Goal: Information Seeking & Learning: Learn about a topic

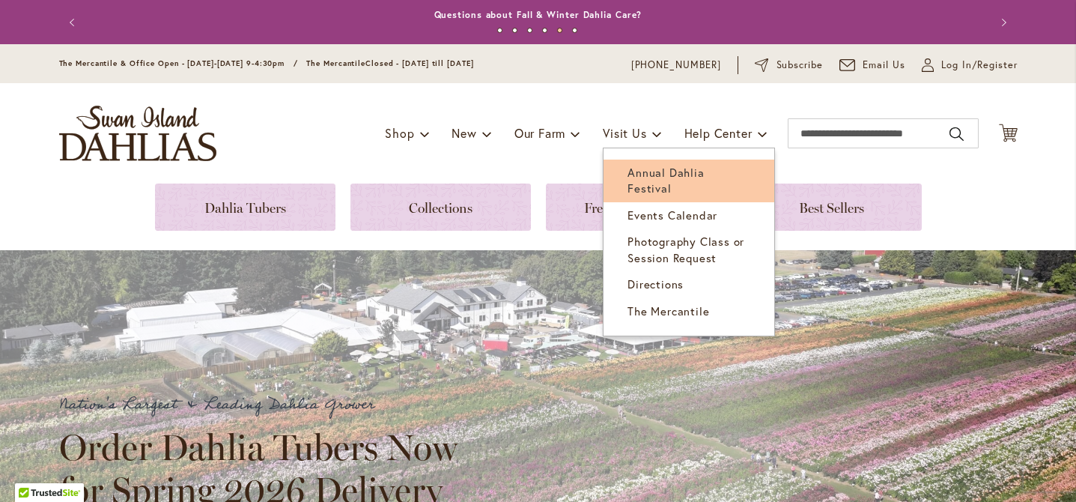
click at [633, 170] on span "Annual Dahlia Festival" at bounding box center [665, 180] width 76 height 31
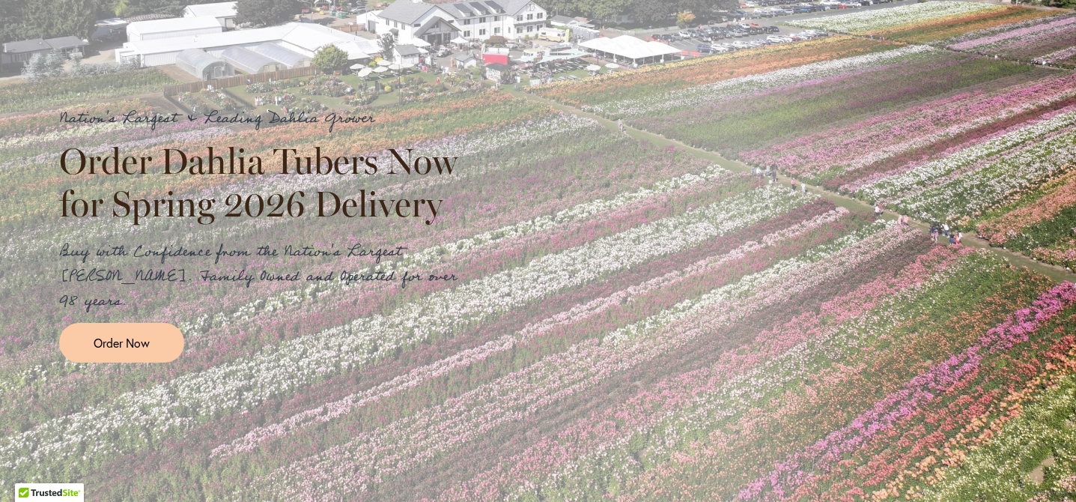
scroll to position [391, 0]
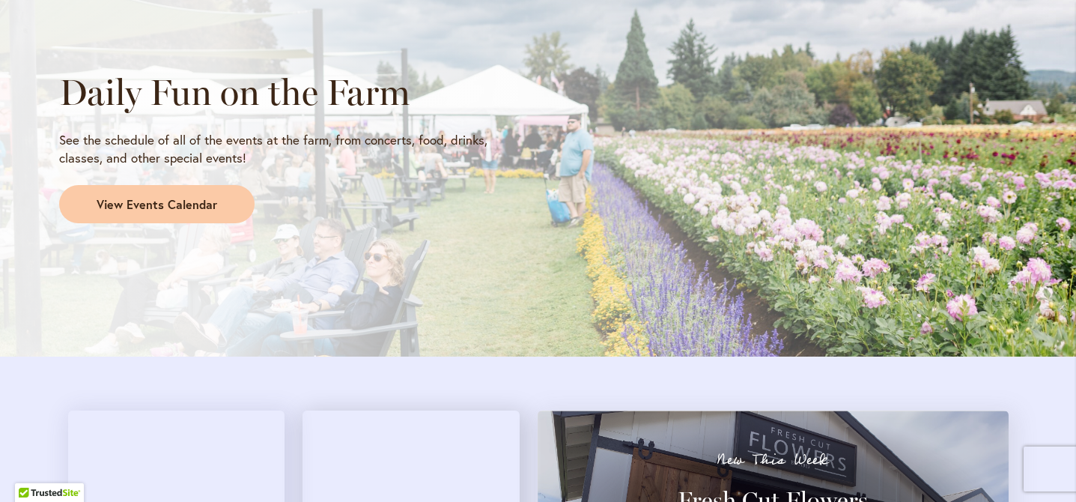
scroll to position [1261, 0]
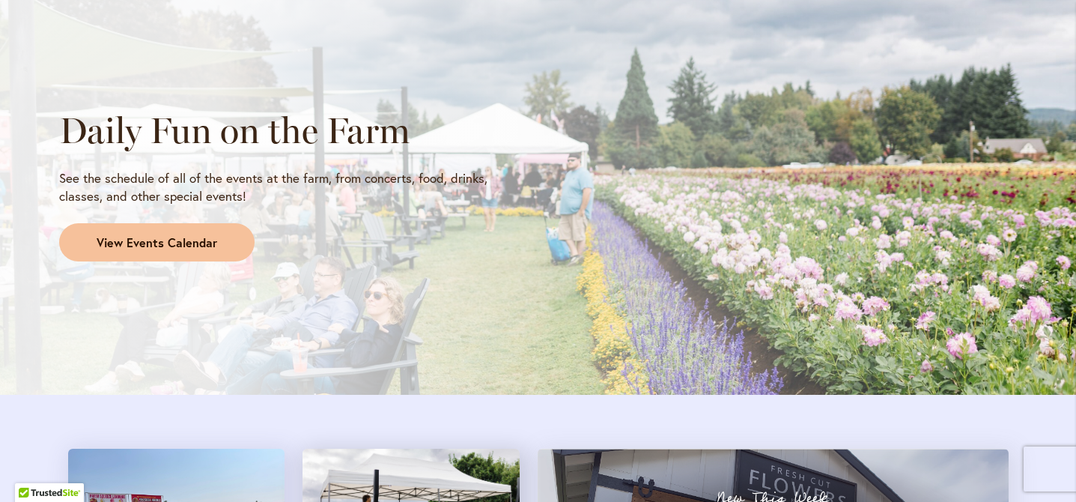
click at [140, 225] on link "View Events Calendar" at bounding box center [156, 242] width 195 height 39
click at [143, 250] on span "View Events Calendar" at bounding box center [157, 242] width 121 height 17
click at [185, 240] on span "View Events Calendar" at bounding box center [157, 242] width 121 height 17
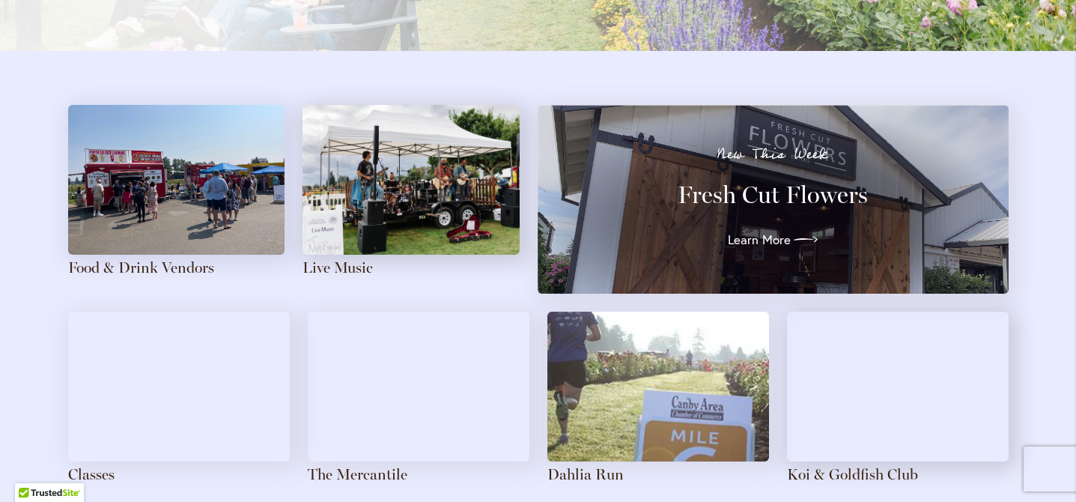
scroll to position [1704, 0]
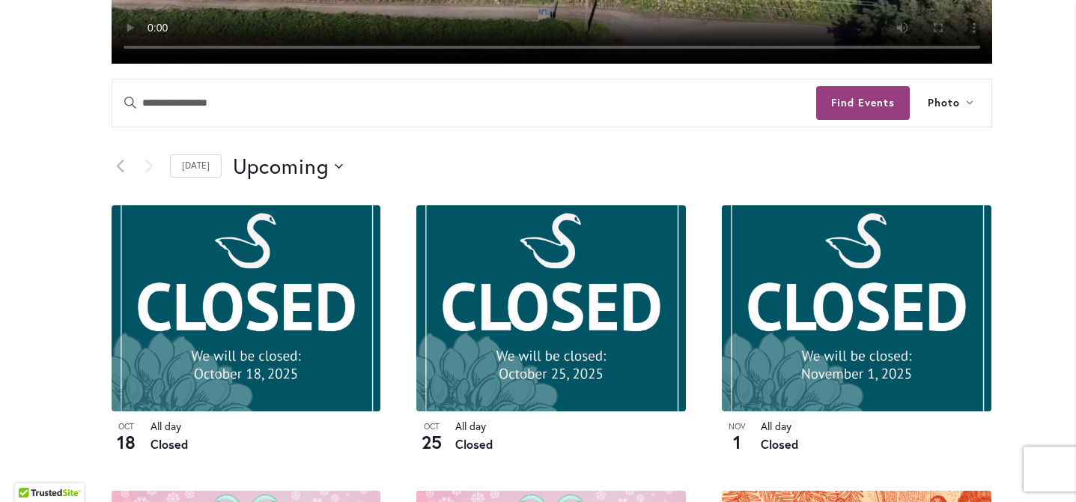
scroll to position [640, 0]
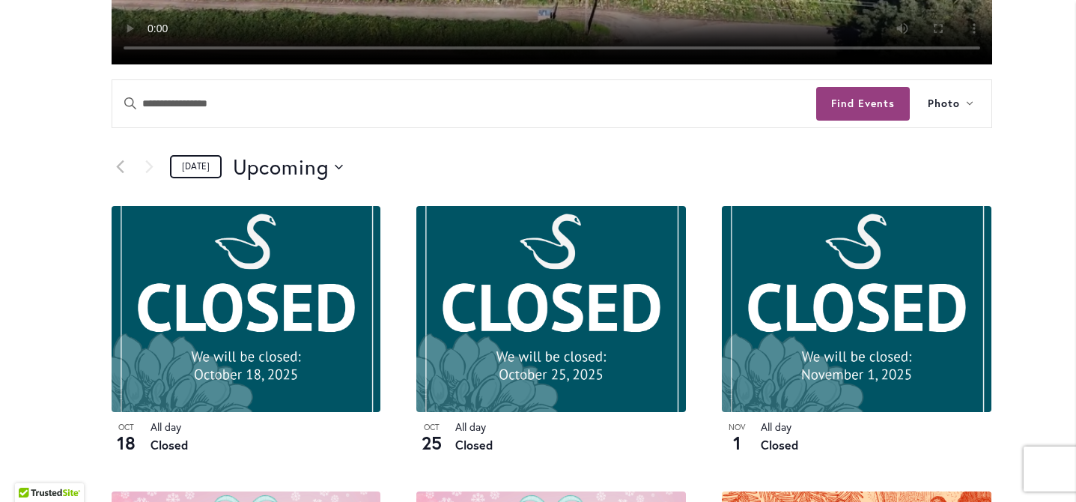
click at [191, 178] on link "Today" at bounding box center [196, 166] width 52 height 23
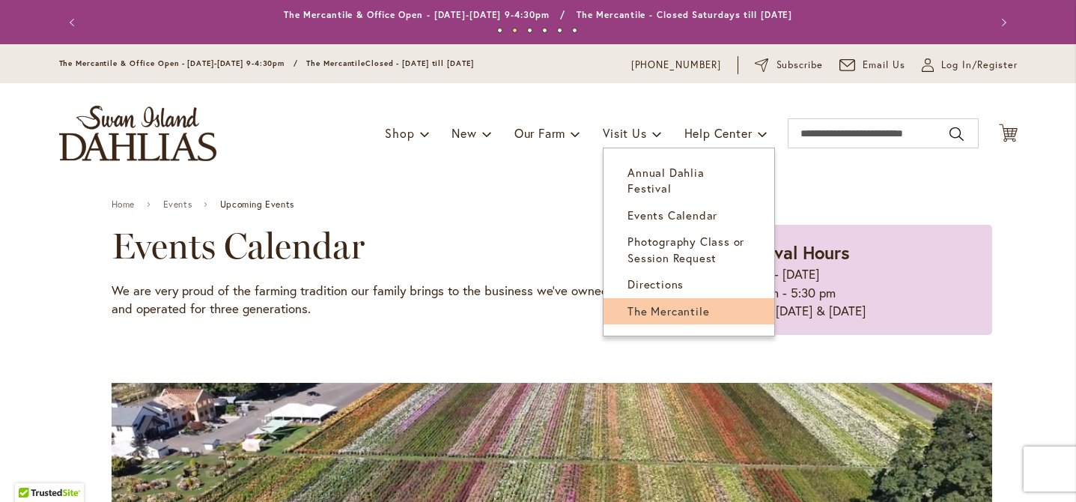
click at [631, 303] on span "The Mercantile" at bounding box center [668, 310] width 82 height 15
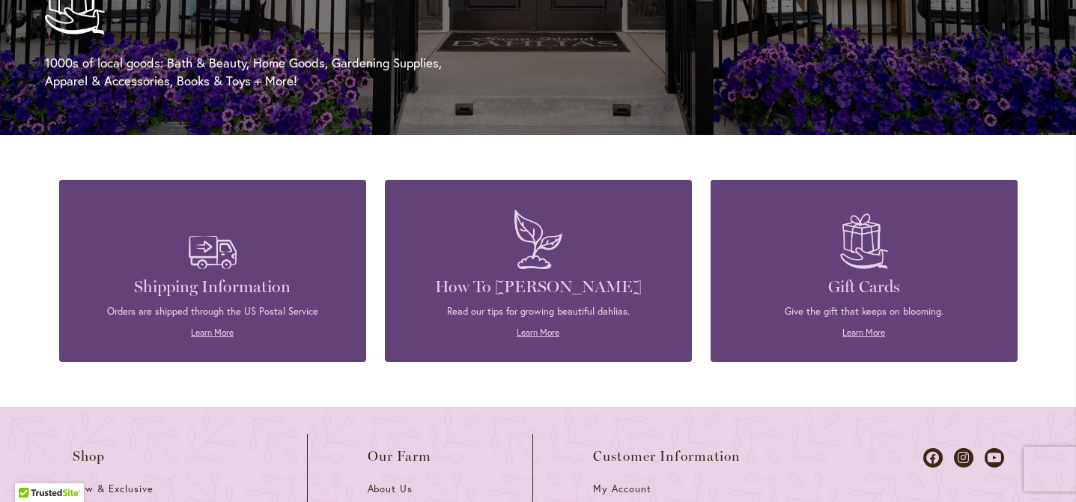
scroll to position [2225, 0]
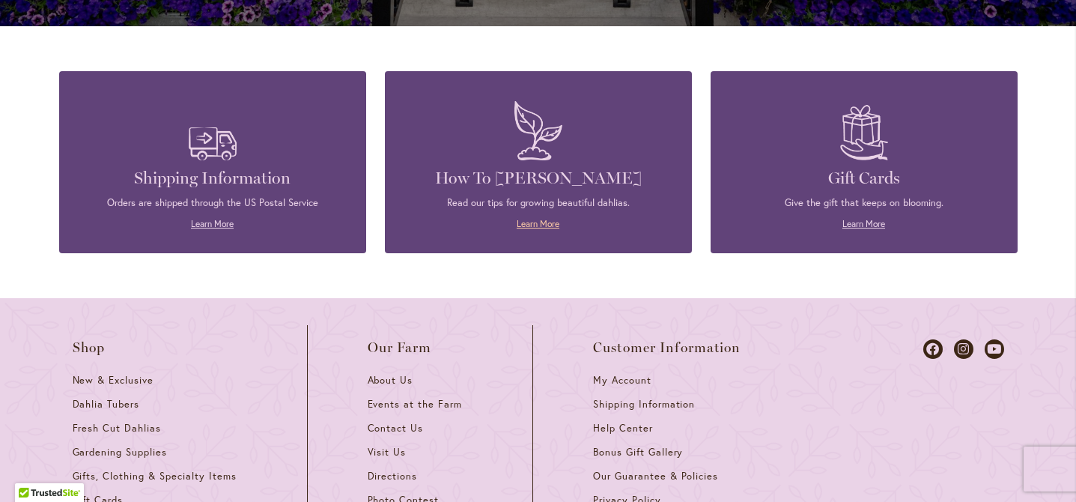
click at [530, 229] on link "Learn More" at bounding box center [538, 223] width 43 height 11
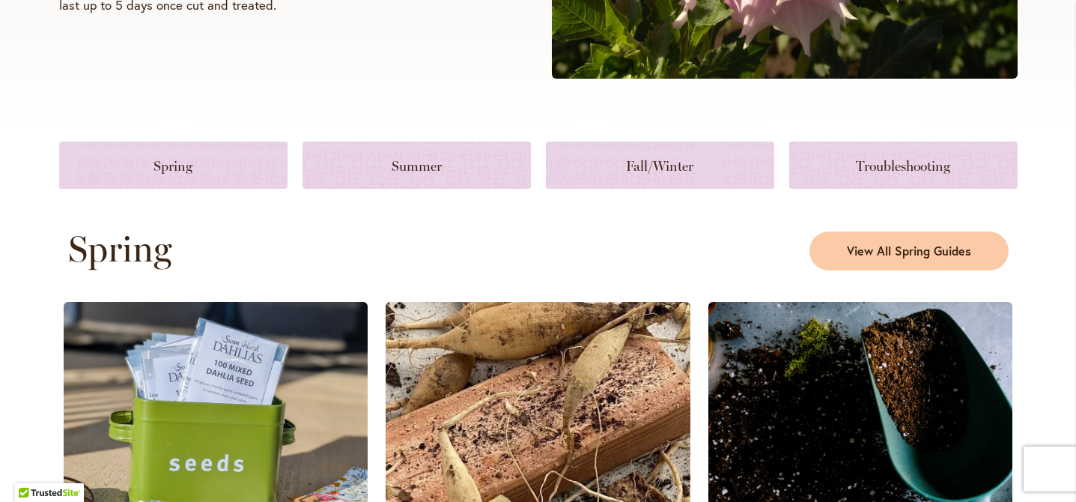
scroll to position [603, 0]
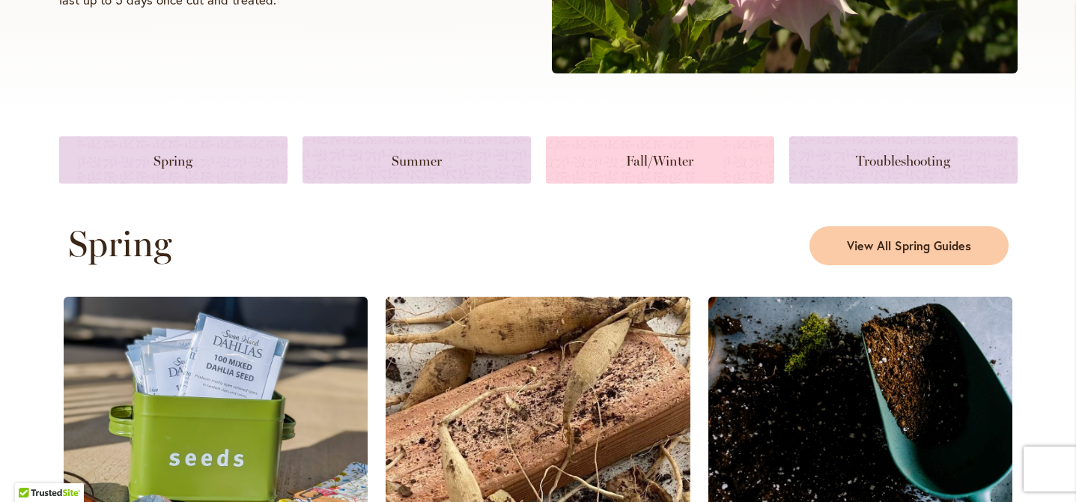
click at [642, 157] on link at bounding box center [660, 159] width 228 height 47
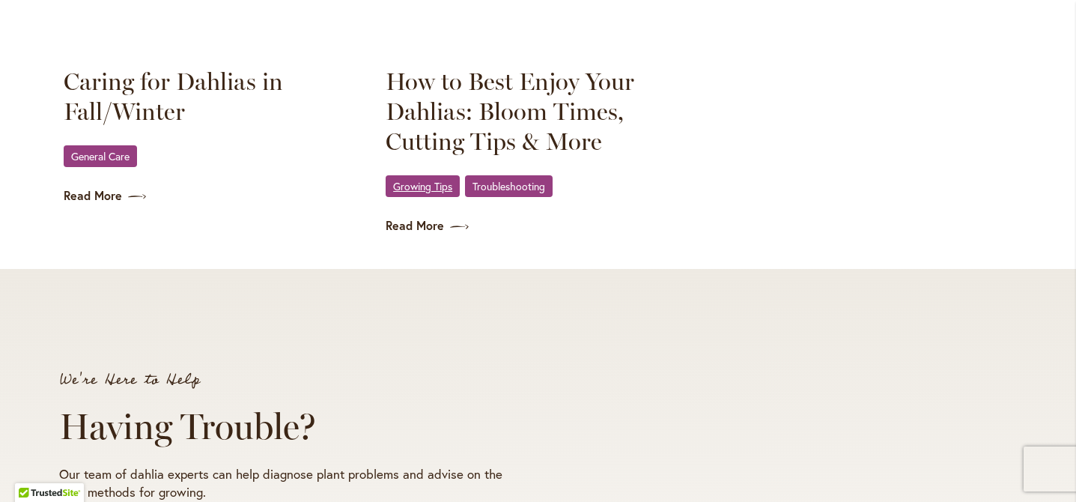
scroll to position [2328, 0]
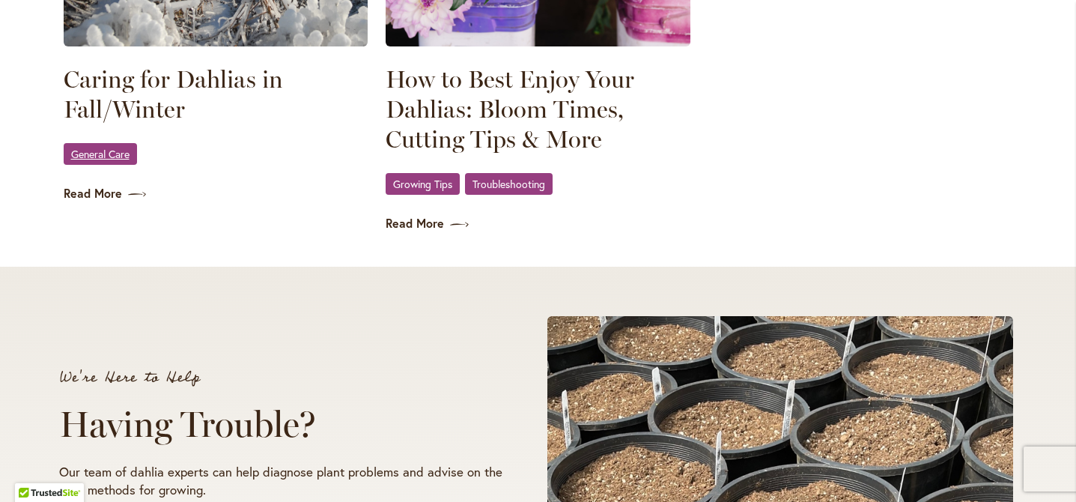
click at [103, 159] on span "General Care" at bounding box center [100, 154] width 58 height 10
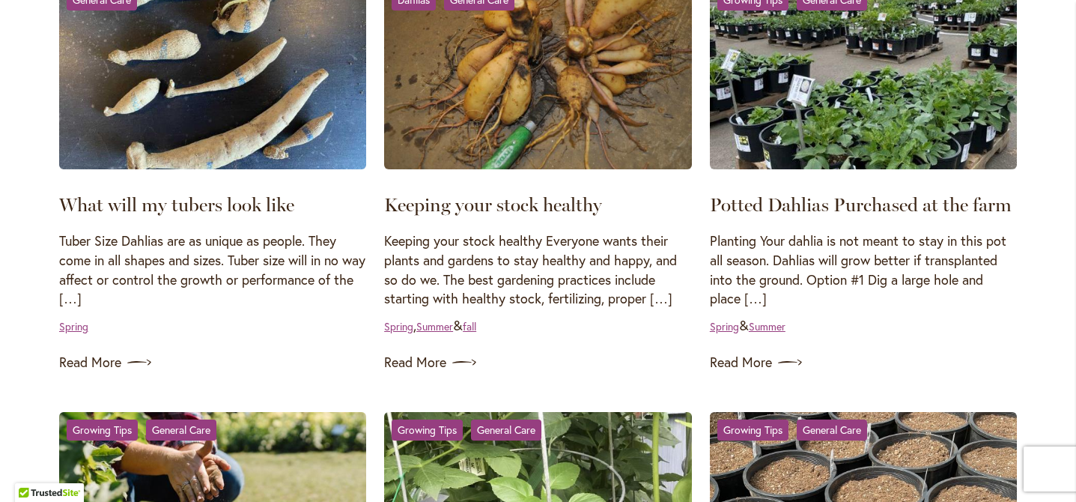
scroll to position [351, 0]
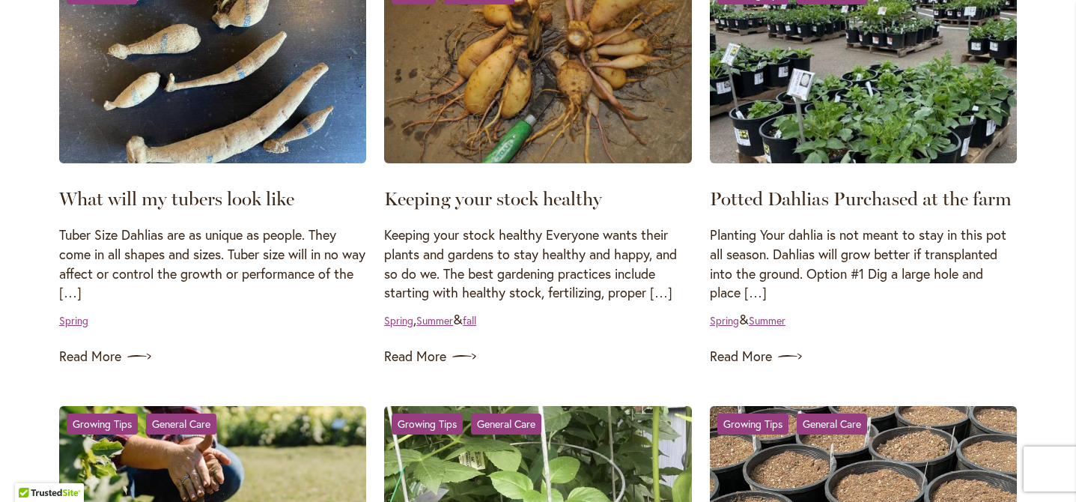
click at [657, 317] on div "Keeping your stock healthy Keeping your stock healthy Everyone wants their plan…" at bounding box center [538, 152] width 308 height 353
click at [633, 303] on p "Keeping your stock healthy Everyone wants their plants and gardens to stay heal…" at bounding box center [538, 263] width 308 height 77
click at [396, 368] on link "Read More" at bounding box center [538, 356] width 308 height 24
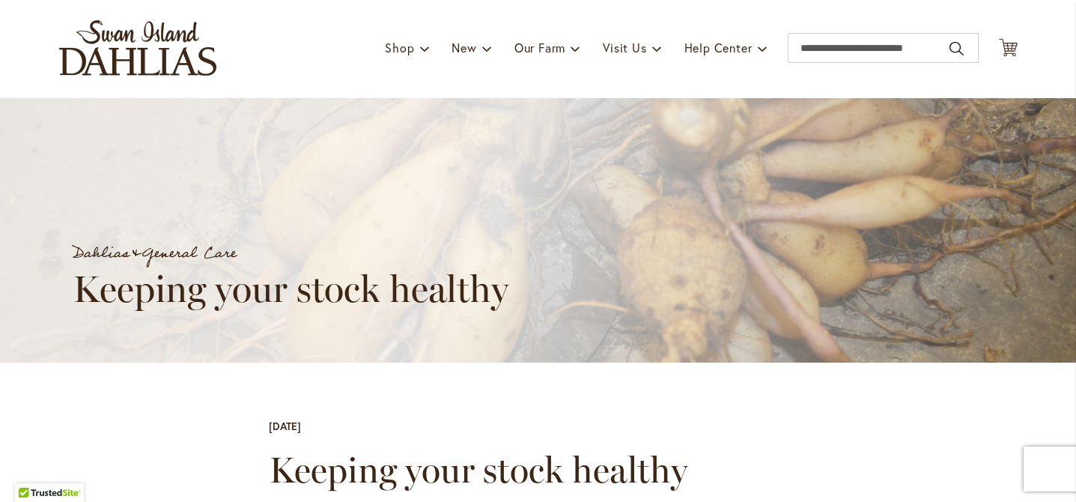
scroll to position [12, 0]
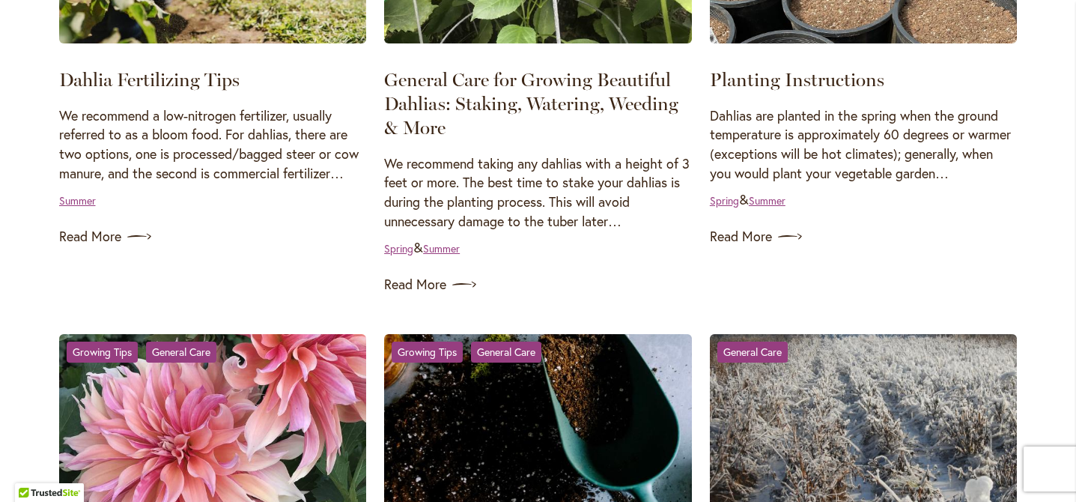
scroll to position [893, 0]
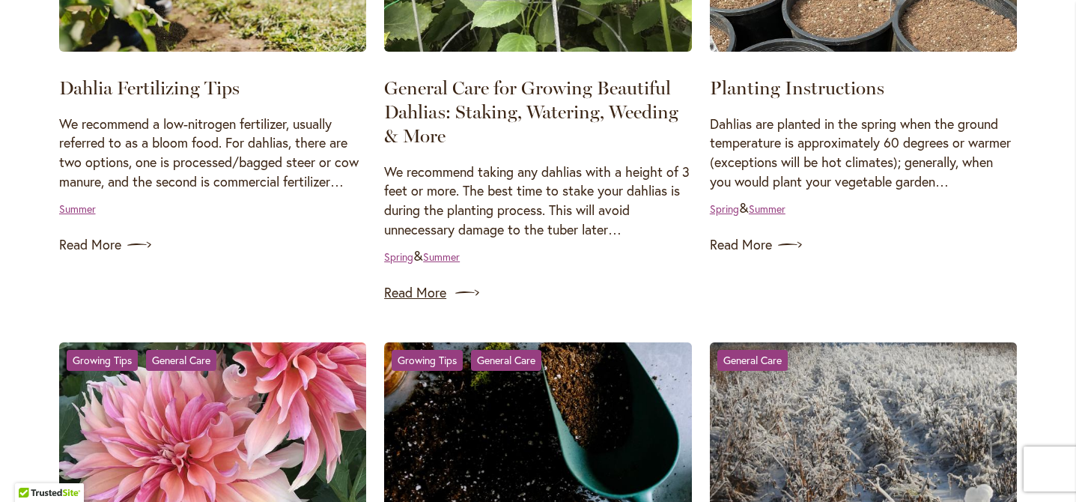
click at [412, 305] on link "Read More" at bounding box center [538, 293] width 308 height 24
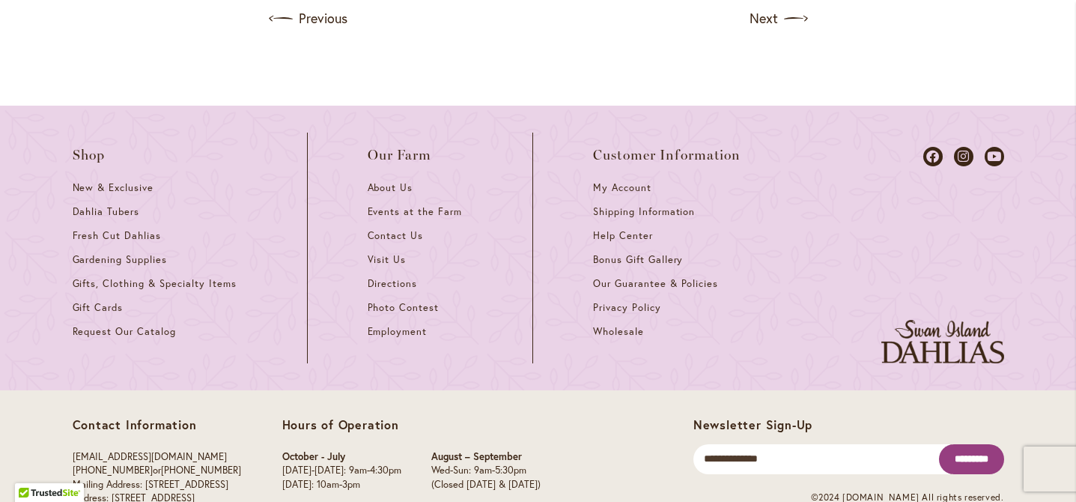
scroll to position [2068, 0]
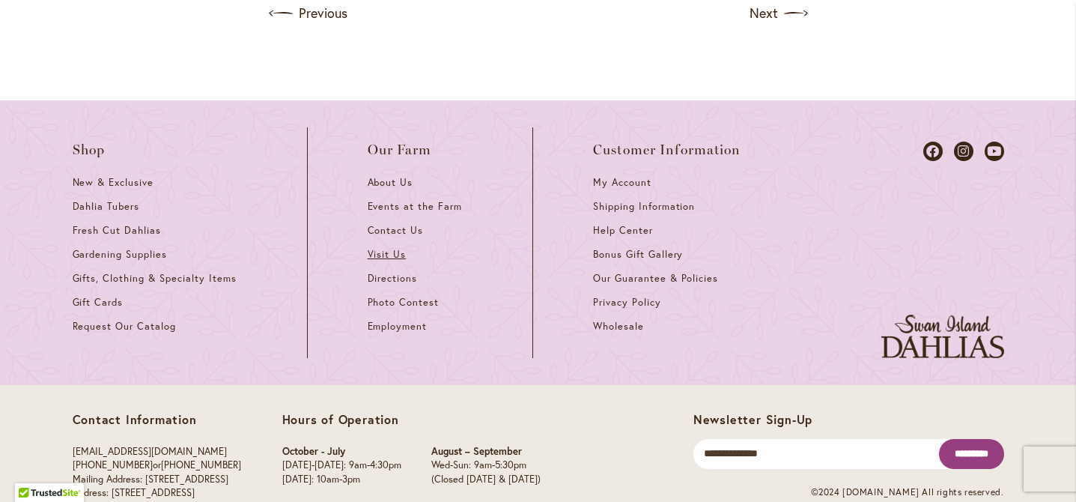
click at [389, 261] on span "Visit Us" at bounding box center [387, 254] width 39 height 13
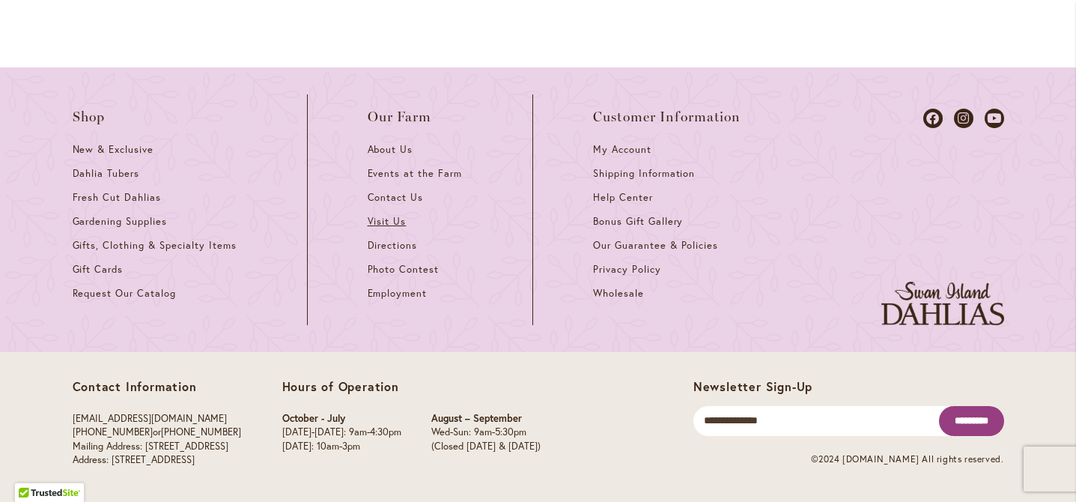
scroll to position [2124, 0]
